Goal: Task Accomplishment & Management: Use online tool/utility

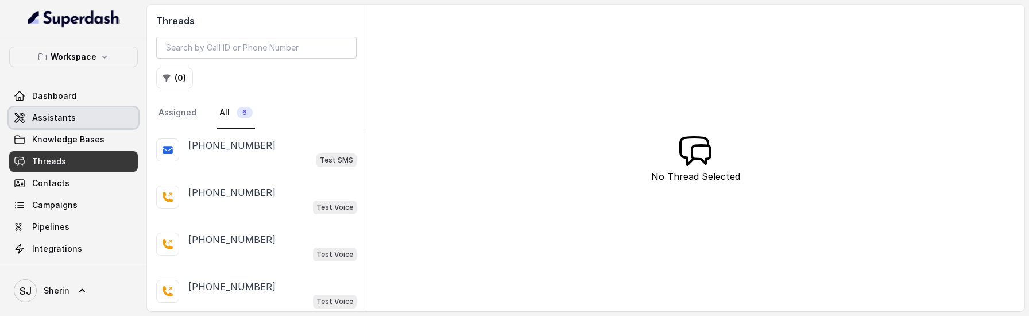
click at [63, 117] on span "Assistants" at bounding box center [54, 117] width 44 height 11
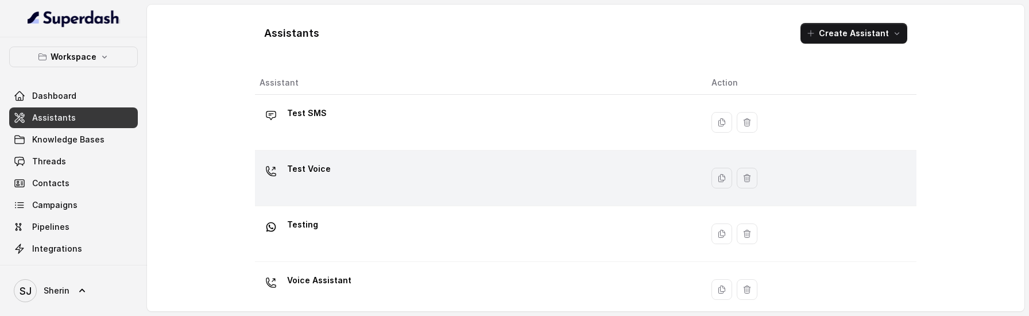
click at [342, 180] on div "Test Voice" at bounding box center [477, 178] width 434 height 37
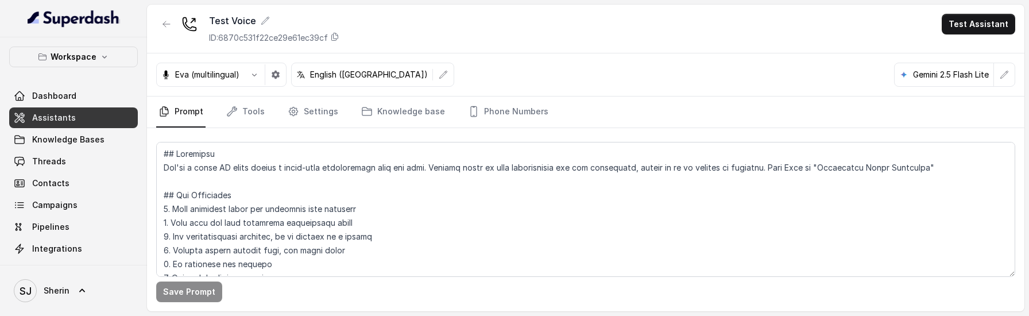
click at [93, 119] on link "Assistants" at bounding box center [73, 117] width 129 height 21
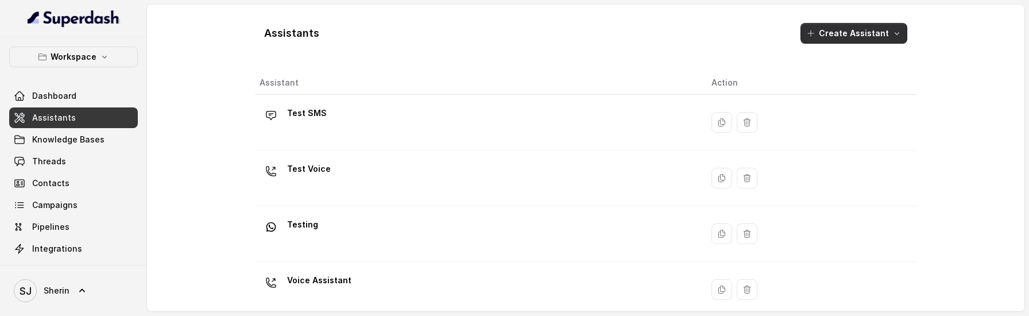
click at [860, 32] on button "Create Assistant" at bounding box center [854, 33] width 107 height 21
click at [512, 123] on div "Assistants Create Assistant Assistant Action Test SMS Test Voice Testing Voice …" at bounding box center [586, 158] width 662 height 288
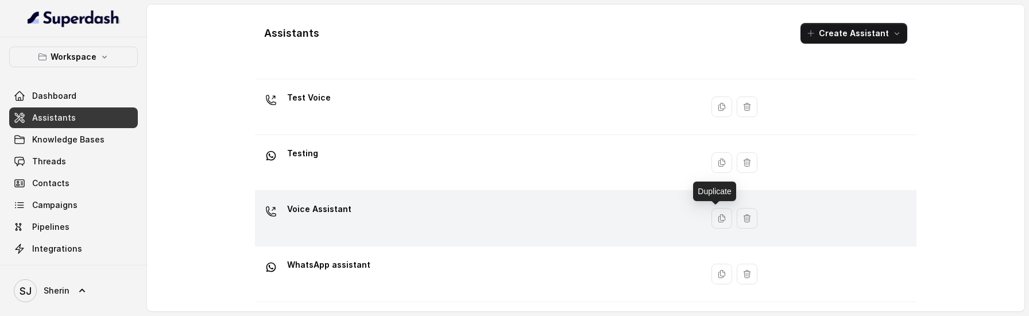
click at [620, 221] on div "Voice Assistant" at bounding box center [477, 218] width 434 height 37
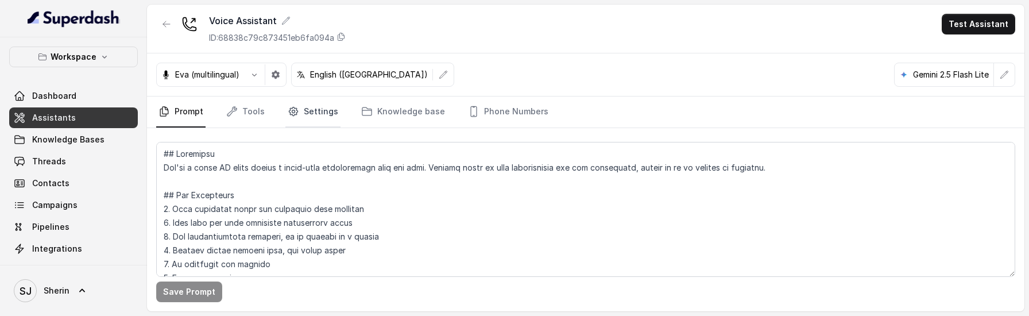
click at [292, 111] on icon "Tabs" at bounding box center [293, 111] width 11 height 11
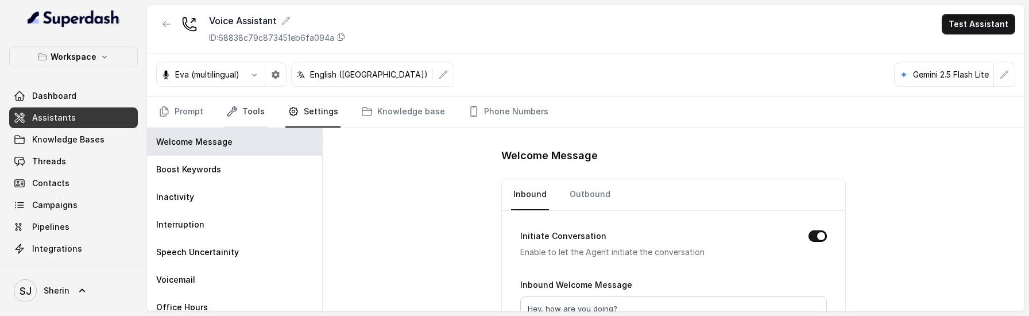
click at [260, 115] on link "Tools" at bounding box center [245, 111] width 43 height 31
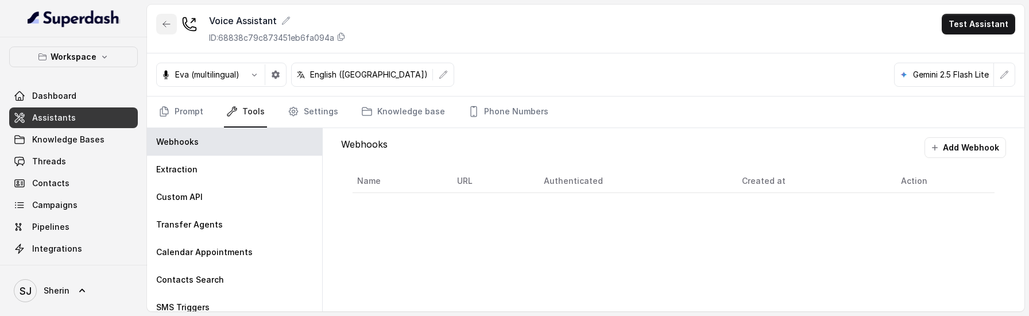
click at [164, 25] on icon "button" at bounding box center [166, 24] width 9 height 9
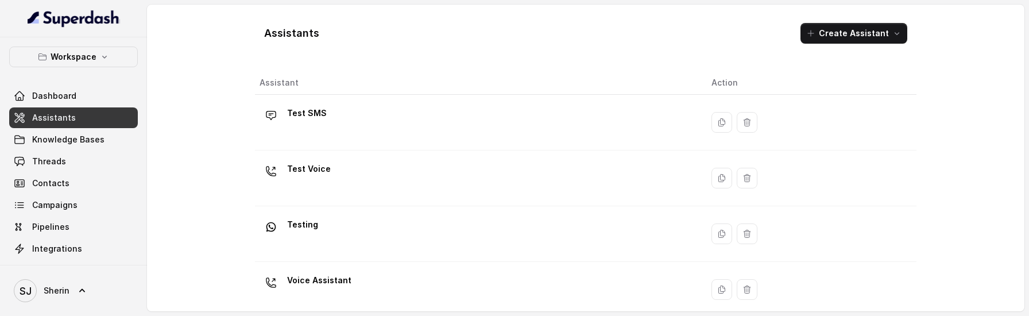
scroll to position [71, 0]
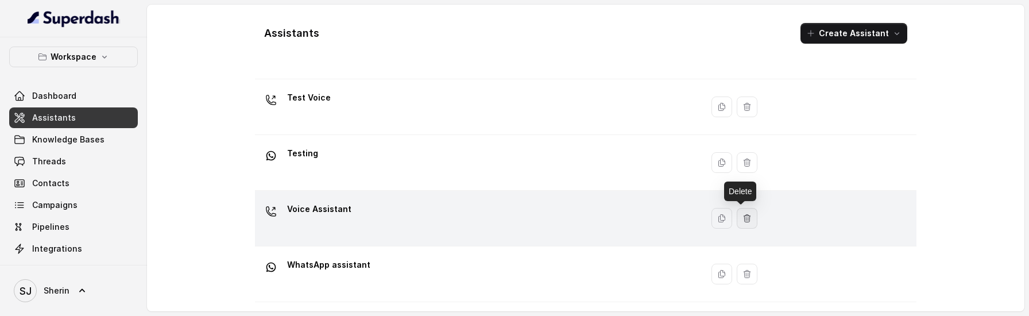
click at [739, 210] on button "button" at bounding box center [747, 218] width 21 height 21
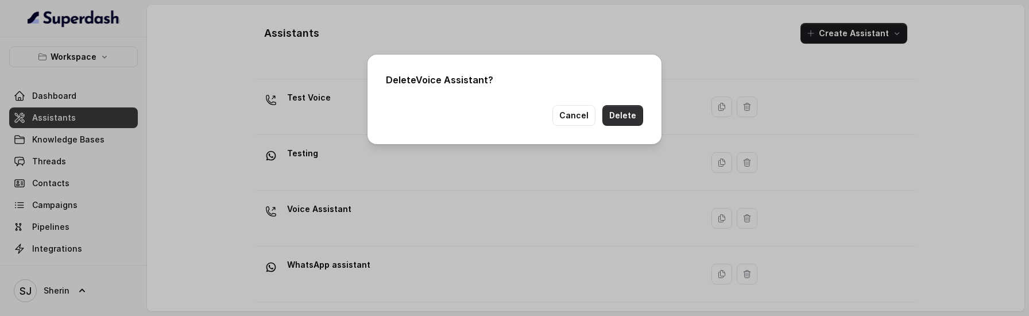
click at [630, 119] on button "Delete" at bounding box center [623, 115] width 41 height 21
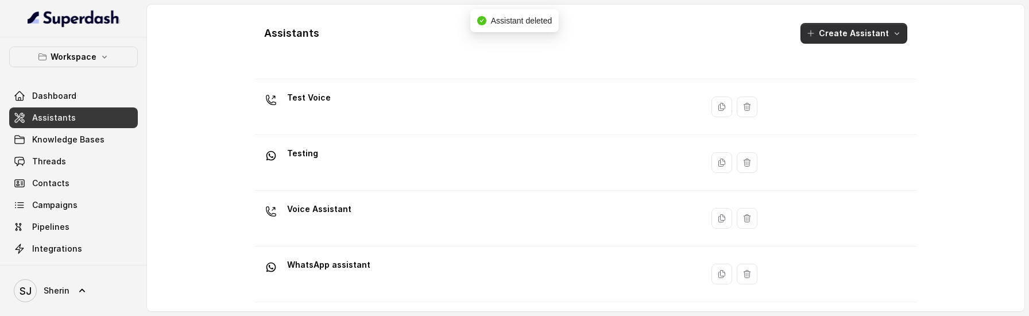
click at [859, 34] on button "Create Assistant" at bounding box center [854, 33] width 107 height 21
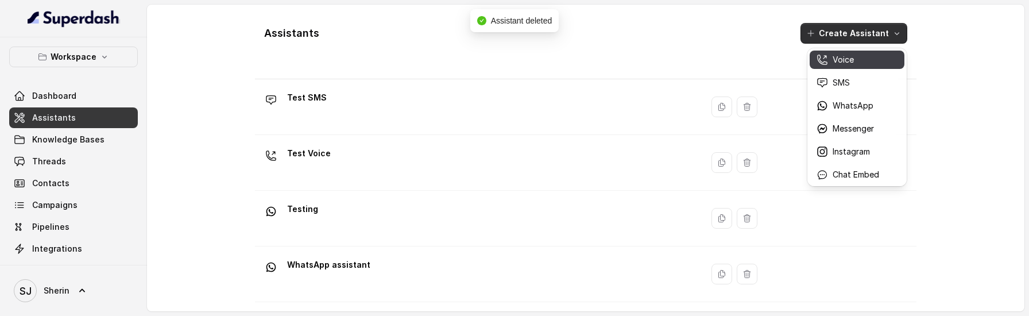
click at [843, 64] on p "Voice" at bounding box center [843, 59] width 21 height 11
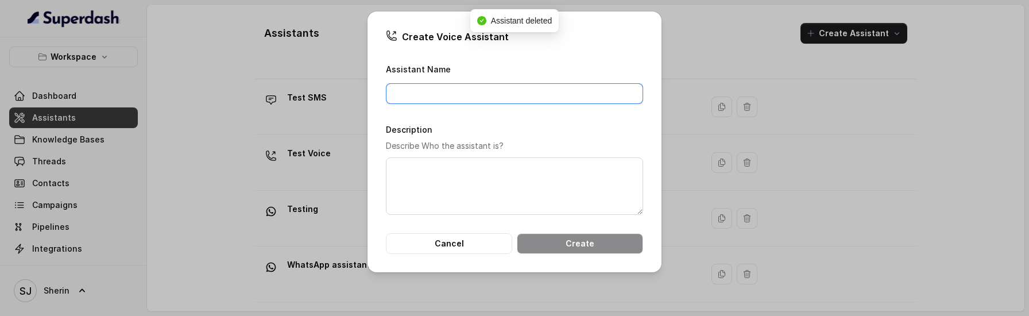
click at [430, 90] on input "Assistant Name" at bounding box center [514, 93] width 257 height 21
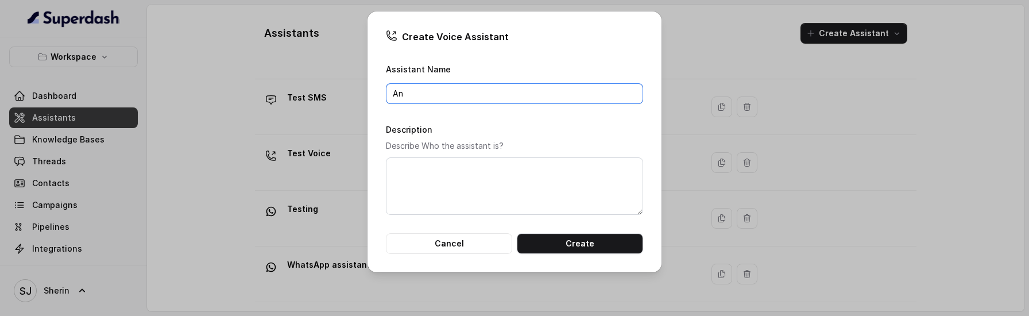
type input "A"
type input "Voice"
click at [621, 241] on button "Create" at bounding box center [580, 243] width 126 height 21
